Goal: Information Seeking & Learning: Learn about a topic

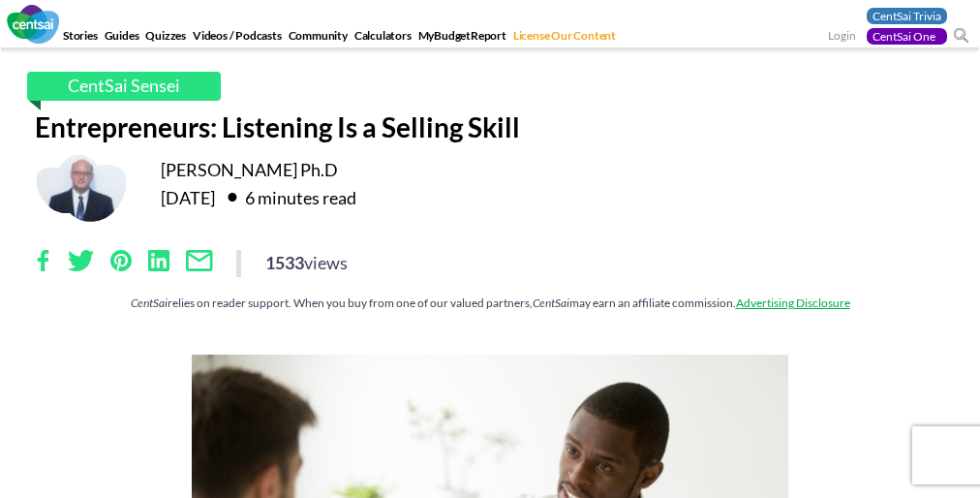
click at [0, 0] on span "We use cookies to personalize content and advertisements, to provide social med…" at bounding box center [0, 0] width 0 height 0
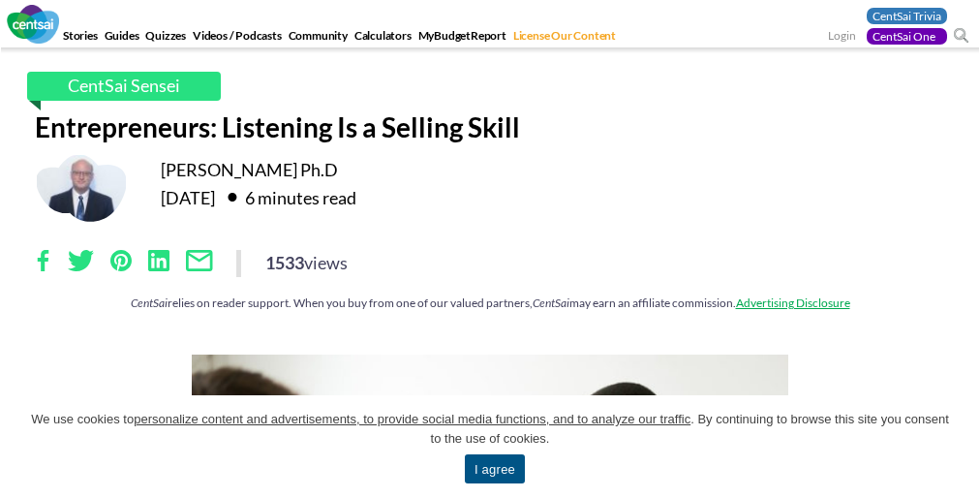
click at [490, 249] on div "CentSai Sensei Entrepreneurs: Listening Is a Selling Skill [PERSON_NAME] Ph.D […" at bounding box center [489, 201] width 939 height 259
click at [494, 469] on link "I agree" at bounding box center [495, 468] width 60 height 29
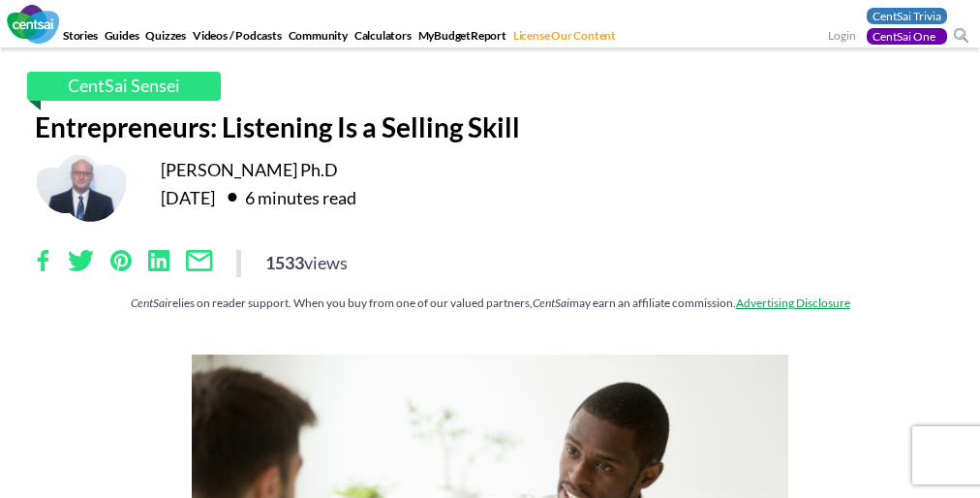
click at [490, 273] on div "1533 views" at bounding box center [490, 263] width 910 height 27
click at [490, 249] on div "CentSai Sensei Entrepreneurs: Listening Is a Selling Skill [PERSON_NAME] Ph.D […" at bounding box center [489, 201] width 939 height 259
click at [490, 273] on div "1533 views" at bounding box center [490, 263] width 910 height 27
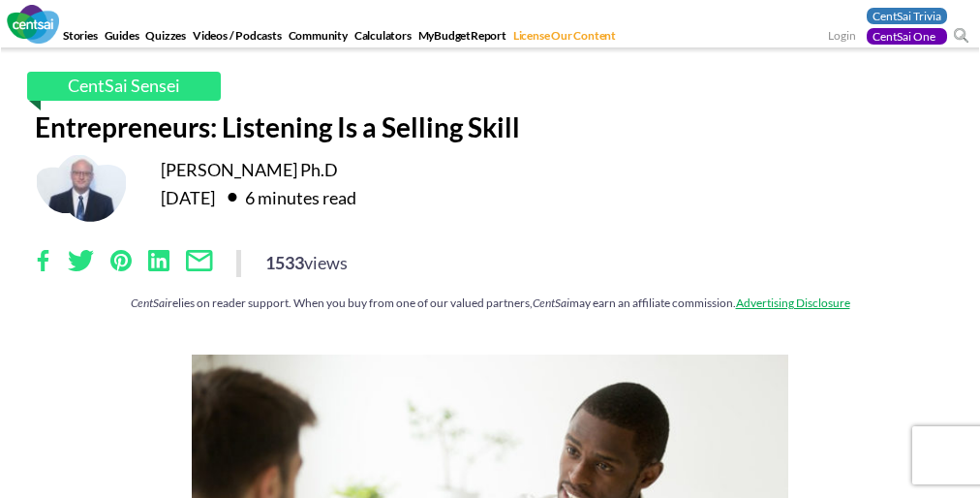
click at [490, 273] on div "1533 views" at bounding box center [490, 263] width 910 height 27
click at [490, 249] on div "CentSai Sensei Entrepreneurs: Listening Is a Selling Skill [PERSON_NAME] Ph.D […" at bounding box center [489, 201] width 939 height 259
